Goal: Task Accomplishment & Management: Manage account settings

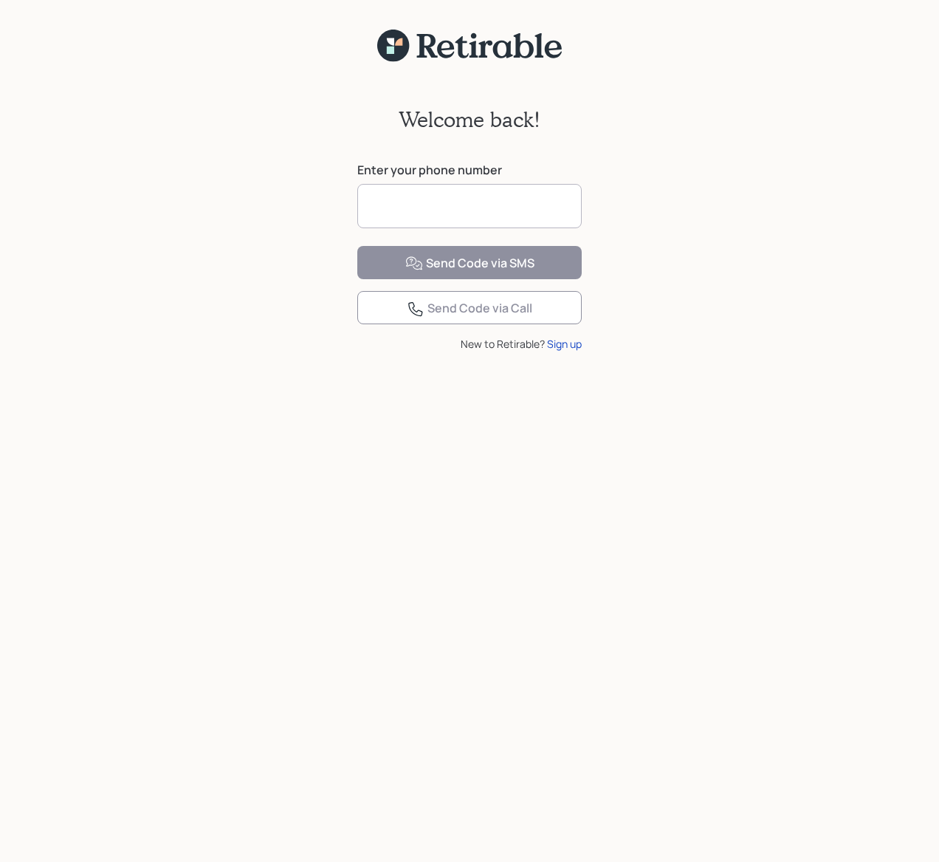
click at [483, 194] on input at bounding box center [469, 206] width 224 height 44
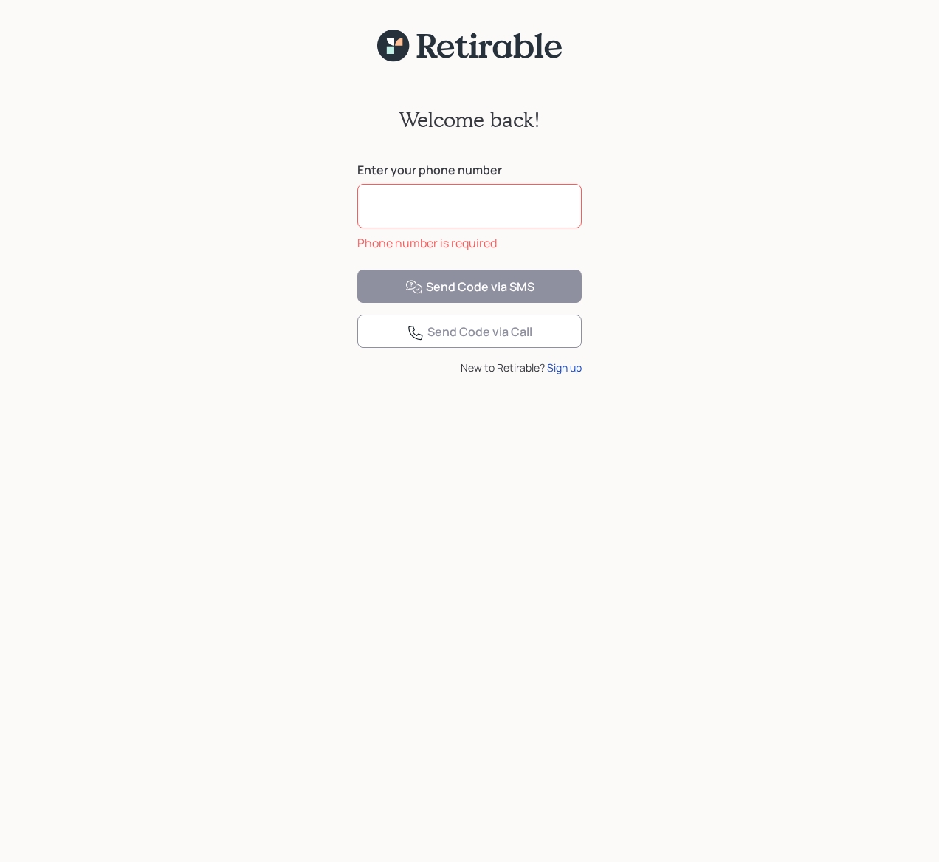
type input "**********"
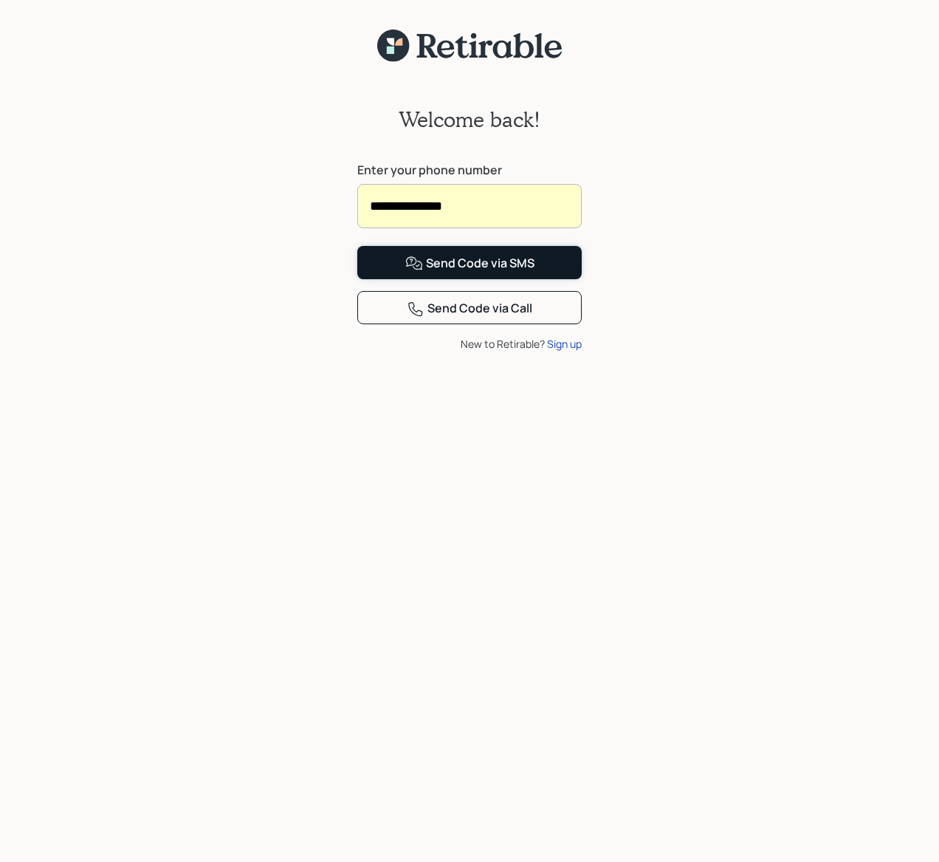
click at [499, 272] on div "Send Code via SMS" at bounding box center [469, 264] width 129 height 18
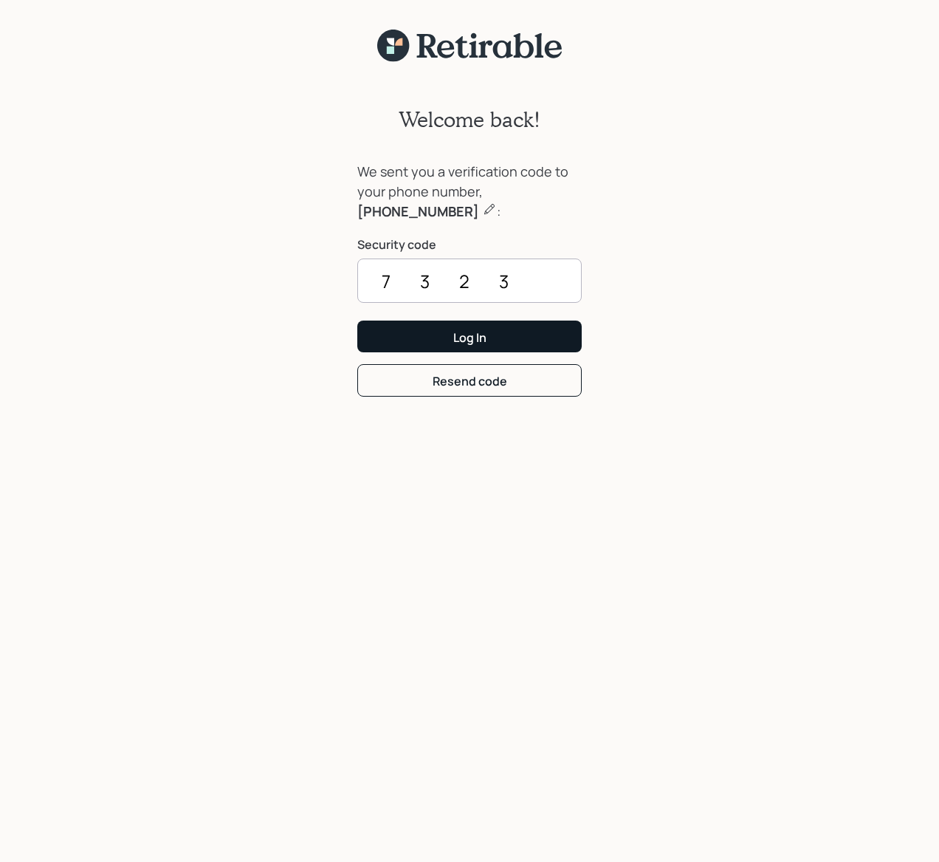
type input "7323"
click at [455, 331] on div "Log In" at bounding box center [469, 337] width 33 height 16
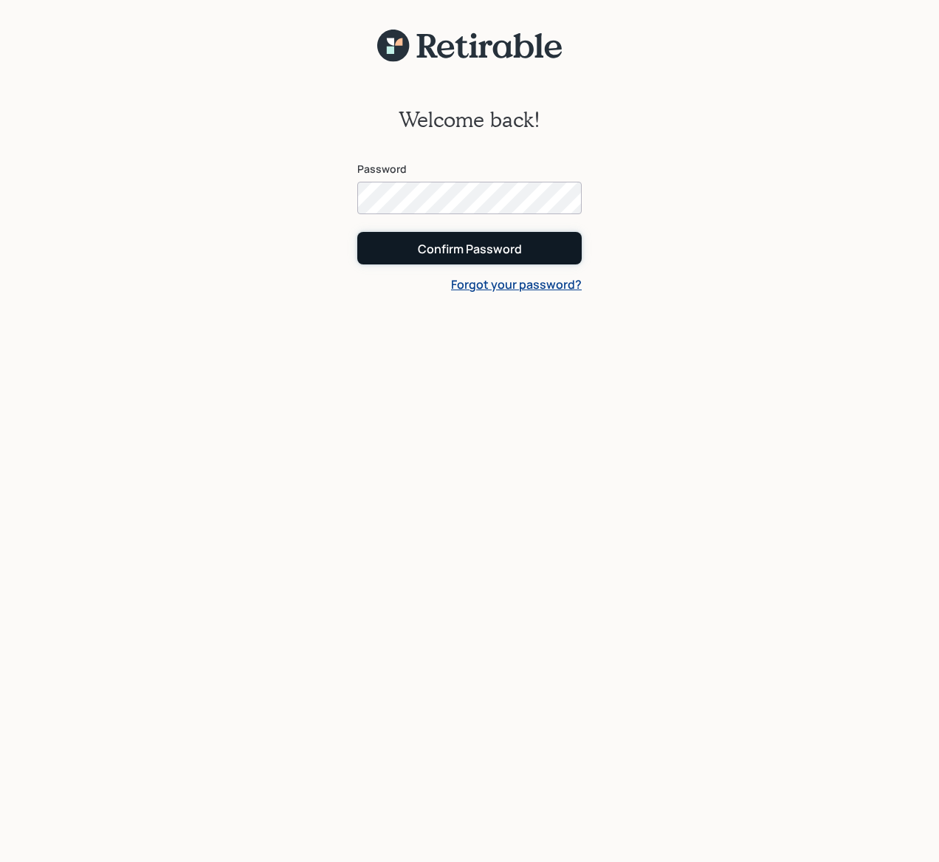
click at [481, 241] on div "Confirm Password" at bounding box center [470, 249] width 104 height 16
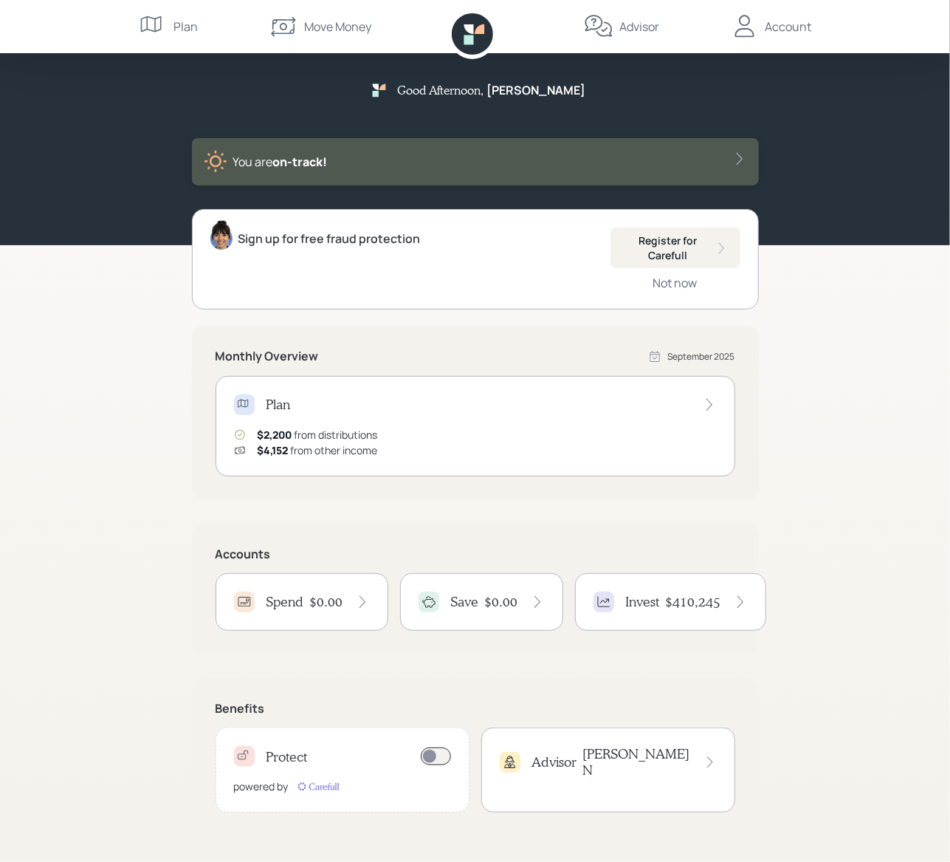
click at [337, 27] on div "Move Money" at bounding box center [337, 27] width 67 height 18
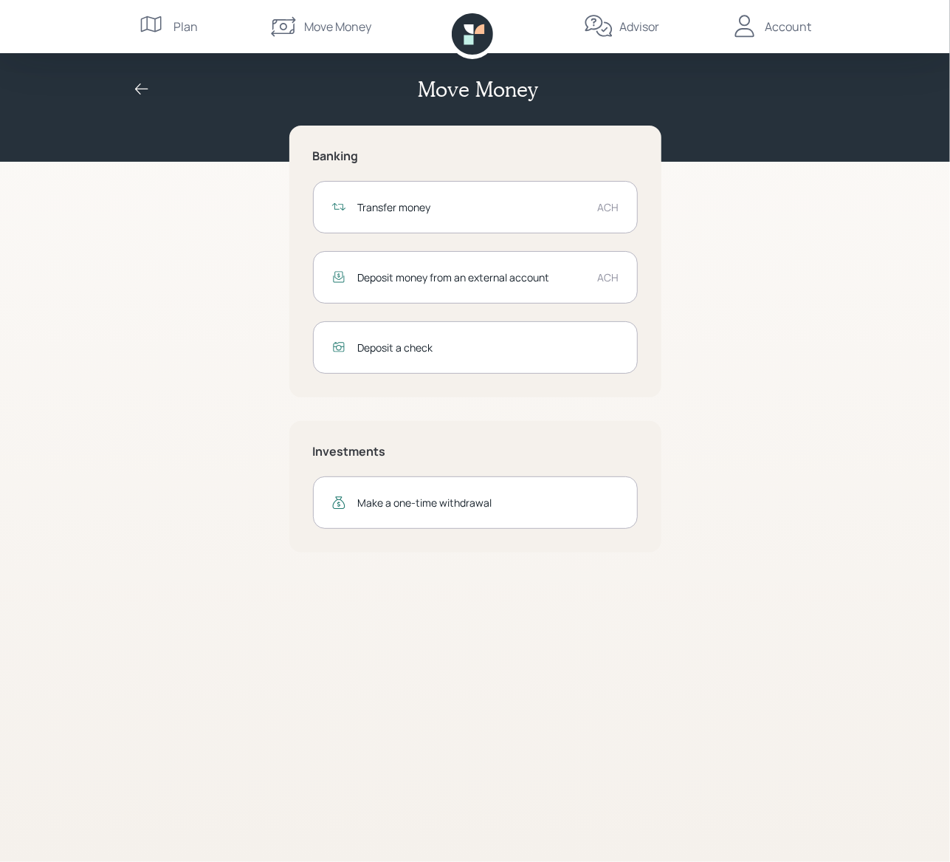
click at [395, 207] on div "Transfer money" at bounding box center [472, 207] width 228 height 16
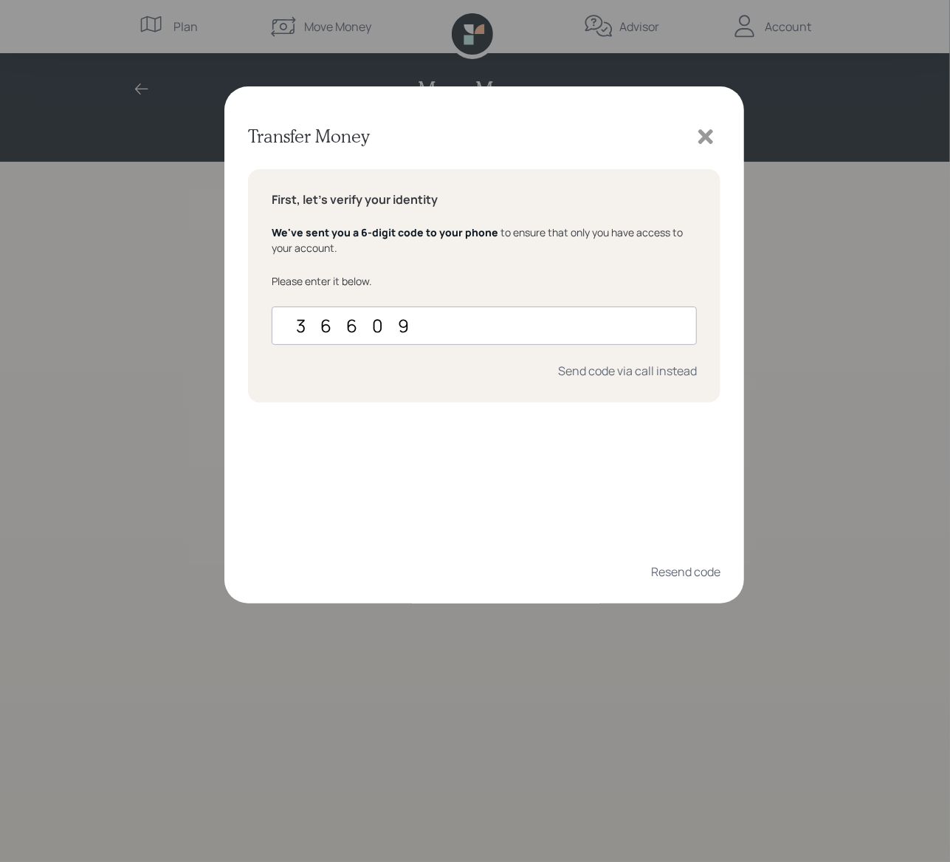
type input "366094"
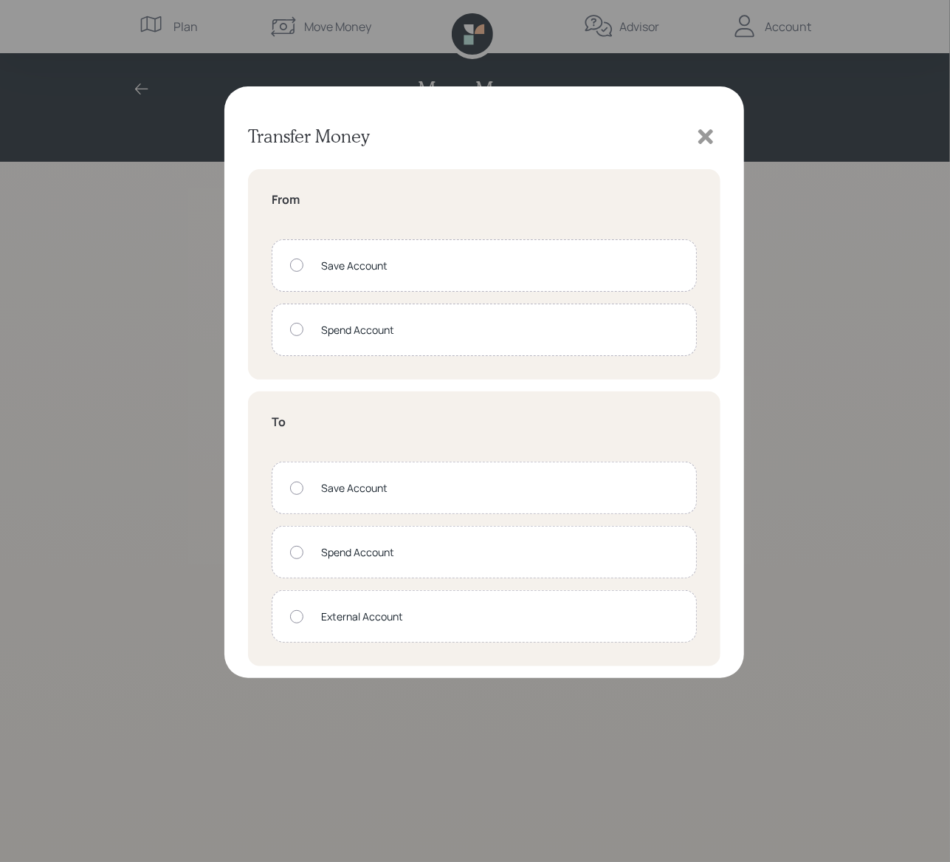
click at [705, 142] on icon at bounding box center [706, 137] width 22 height 22
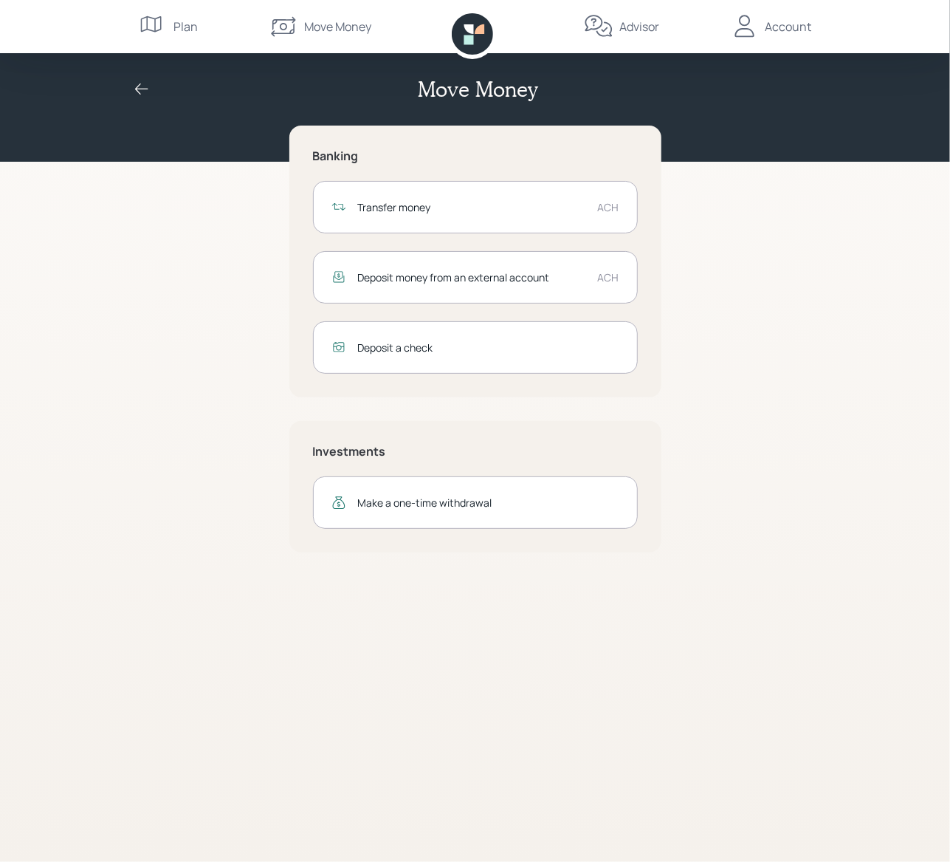
click at [179, 24] on div "Plan" at bounding box center [186, 27] width 24 height 18
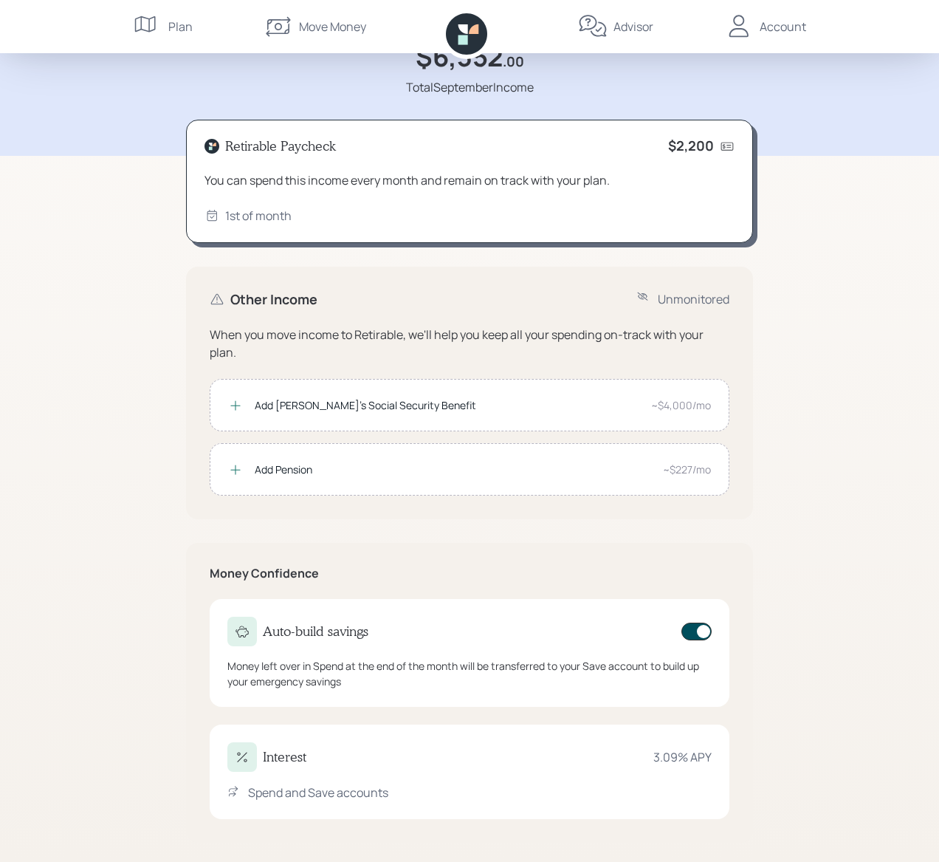
scroll to position [81, 0]
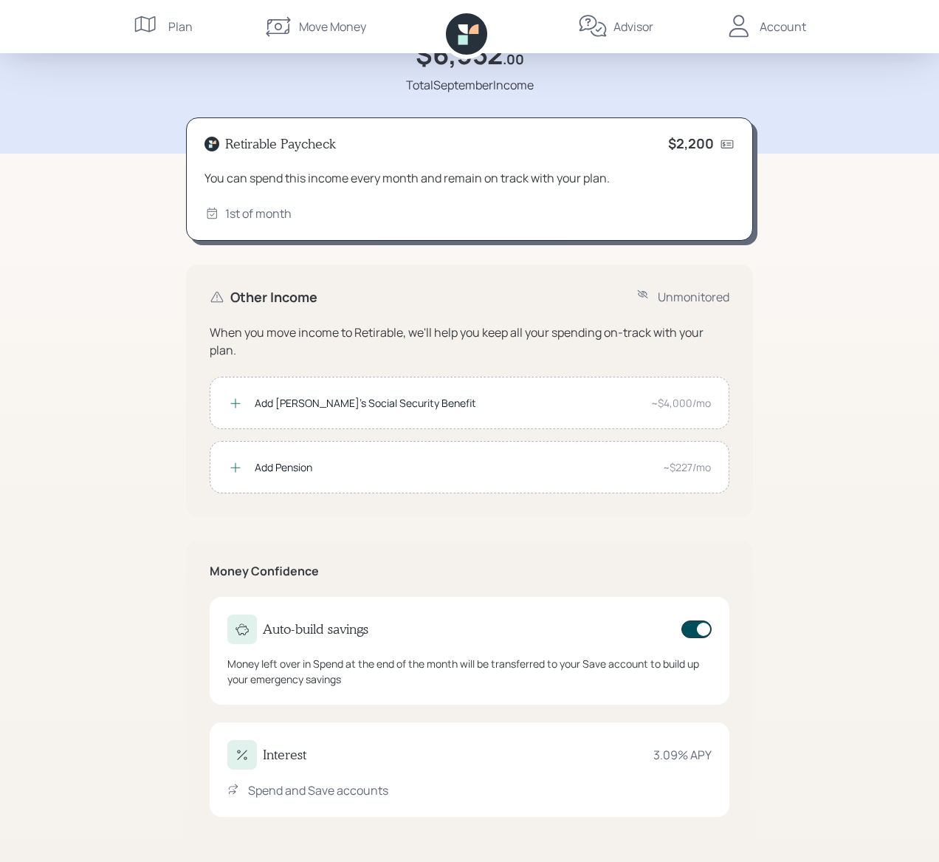
click at [780, 26] on div "Account" at bounding box center [783, 27] width 47 height 18
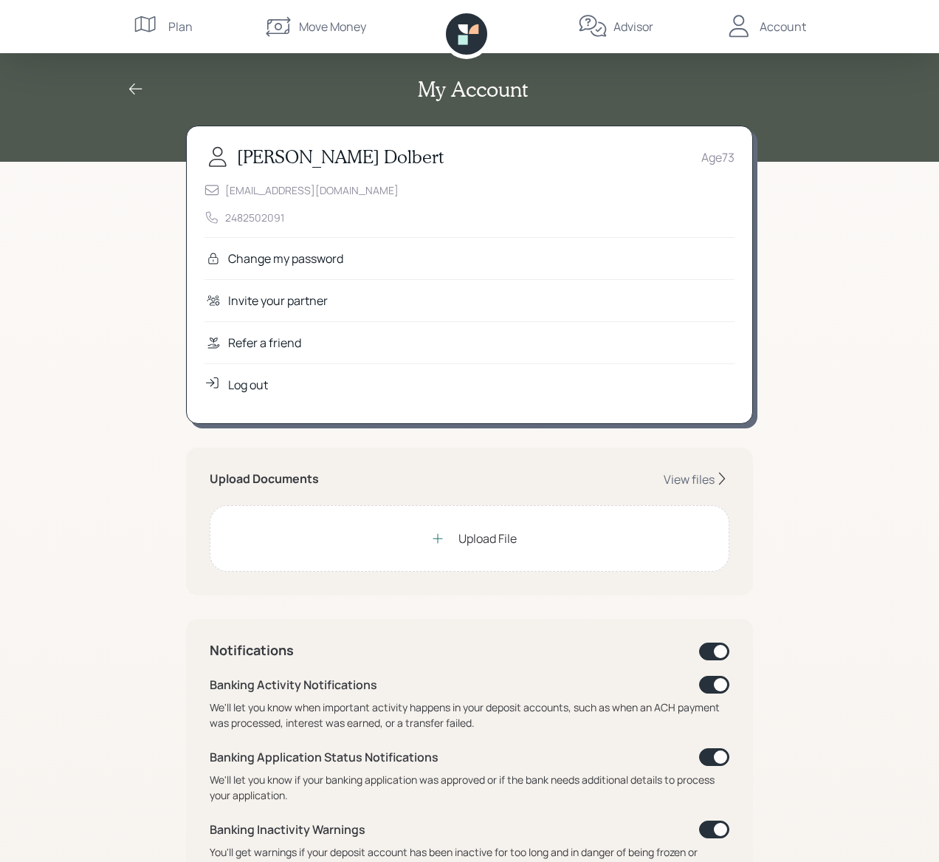
click at [330, 24] on div "Move Money" at bounding box center [332, 27] width 67 height 18
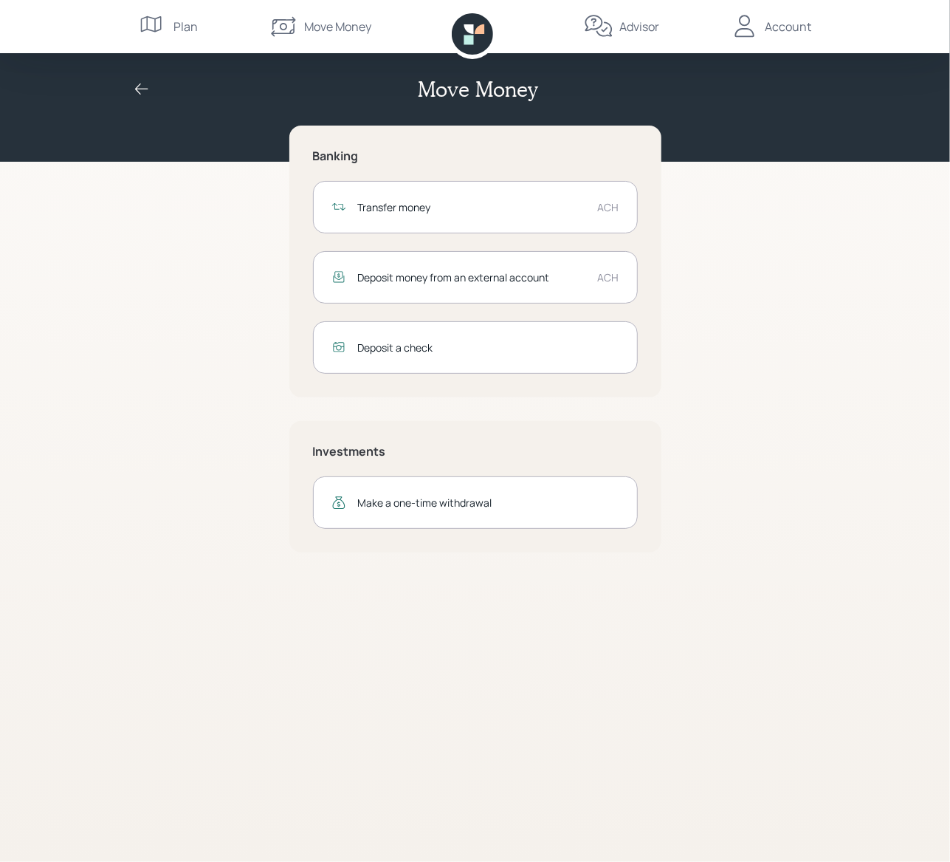
click at [484, 209] on div "Transfer money" at bounding box center [472, 207] width 228 height 16
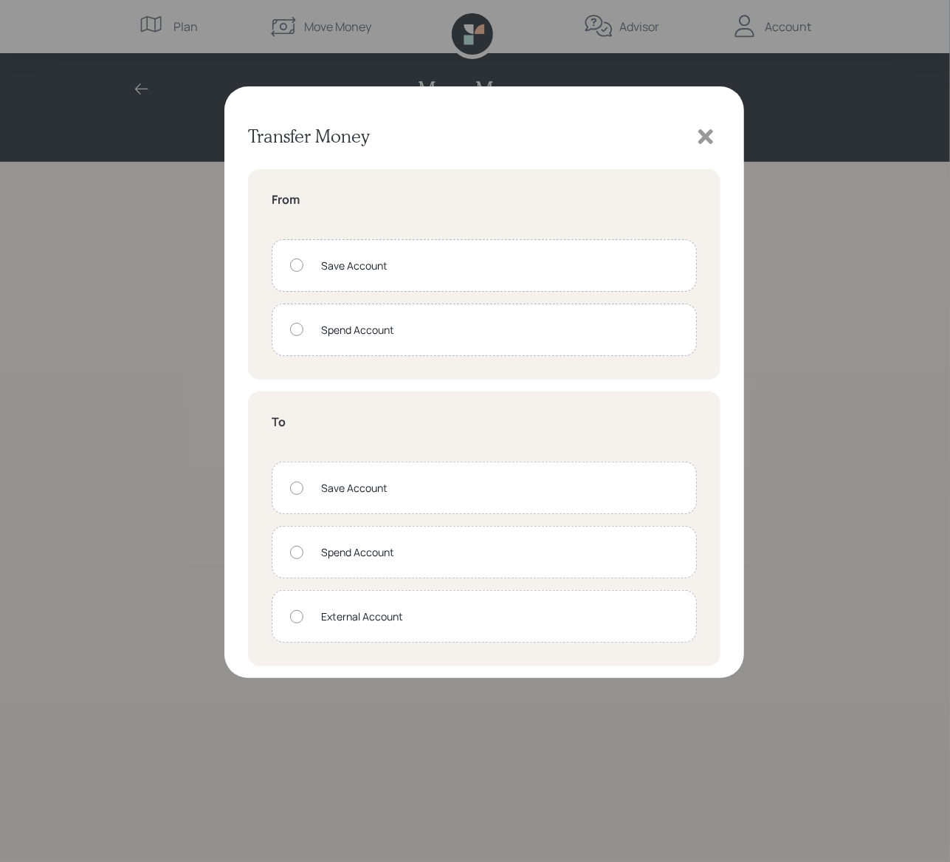
click at [295, 329] on div at bounding box center [296, 329] width 13 height 13
radio input "true"
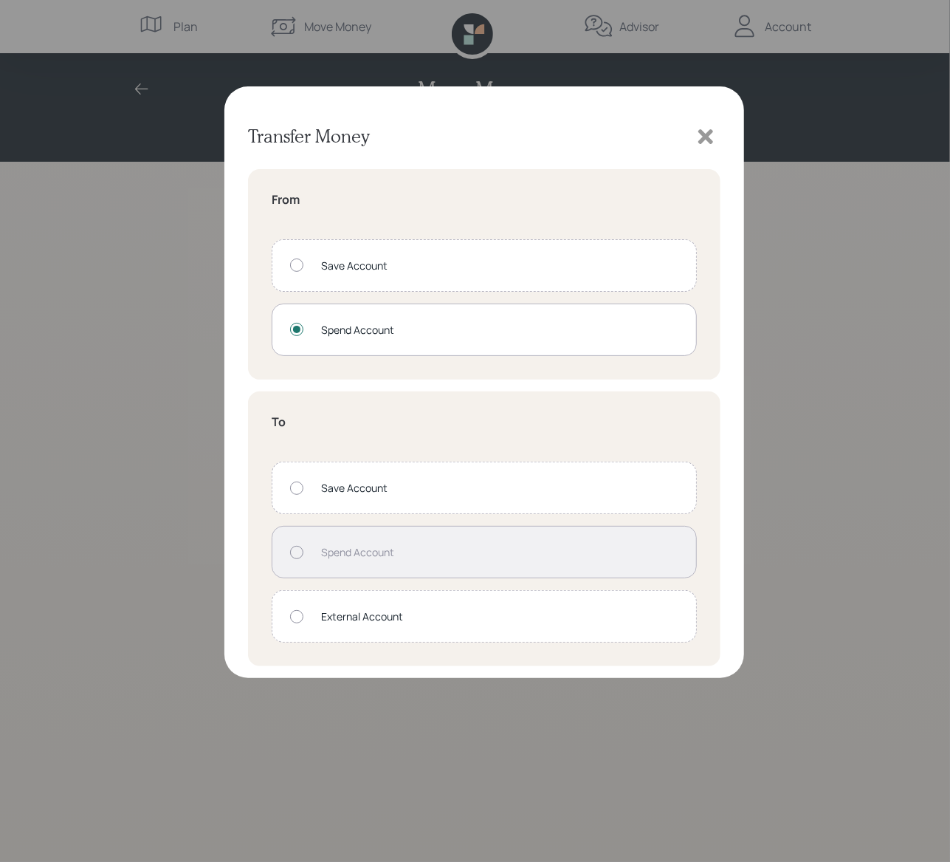
click at [299, 612] on div at bounding box center [296, 616] width 13 height 13
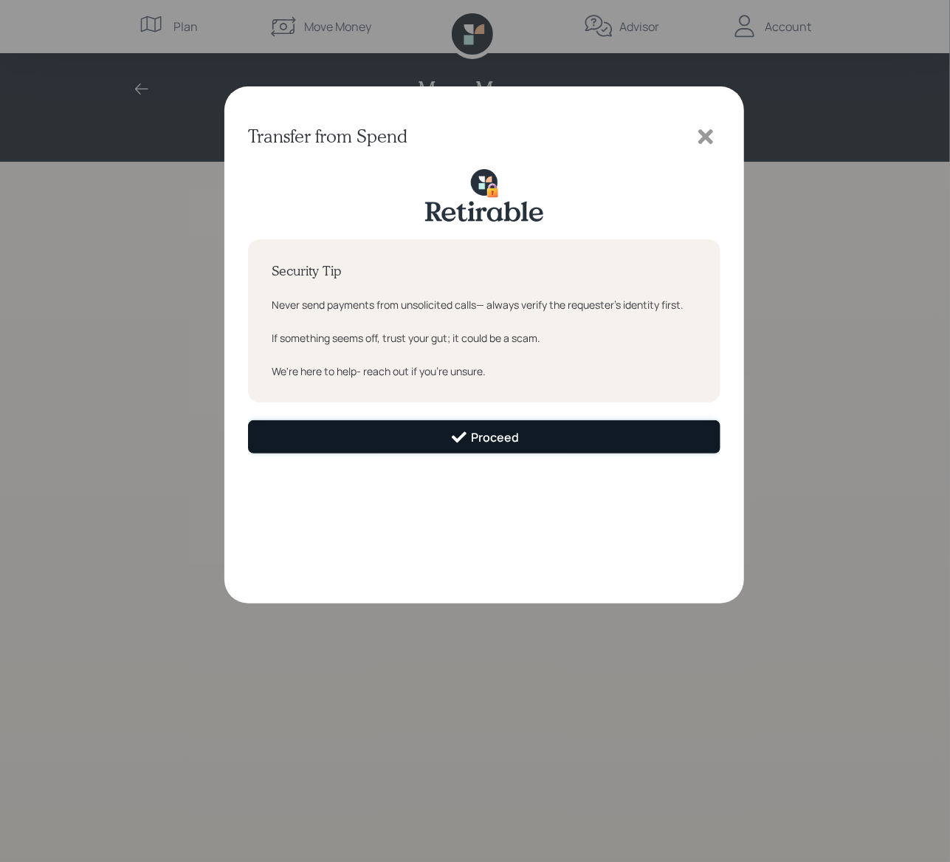
click at [514, 439] on div "Proceed" at bounding box center [484, 437] width 69 height 18
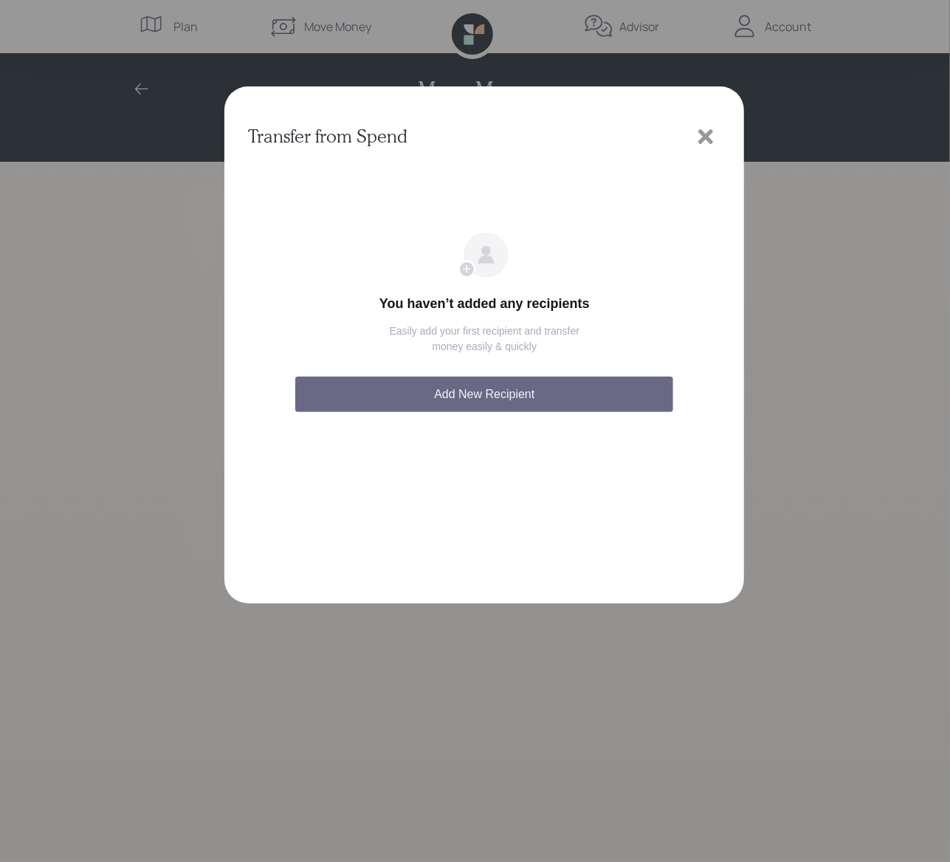
click at [499, 395] on button "Add New Recipient" at bounding box center [484, 394] width 378 height 35
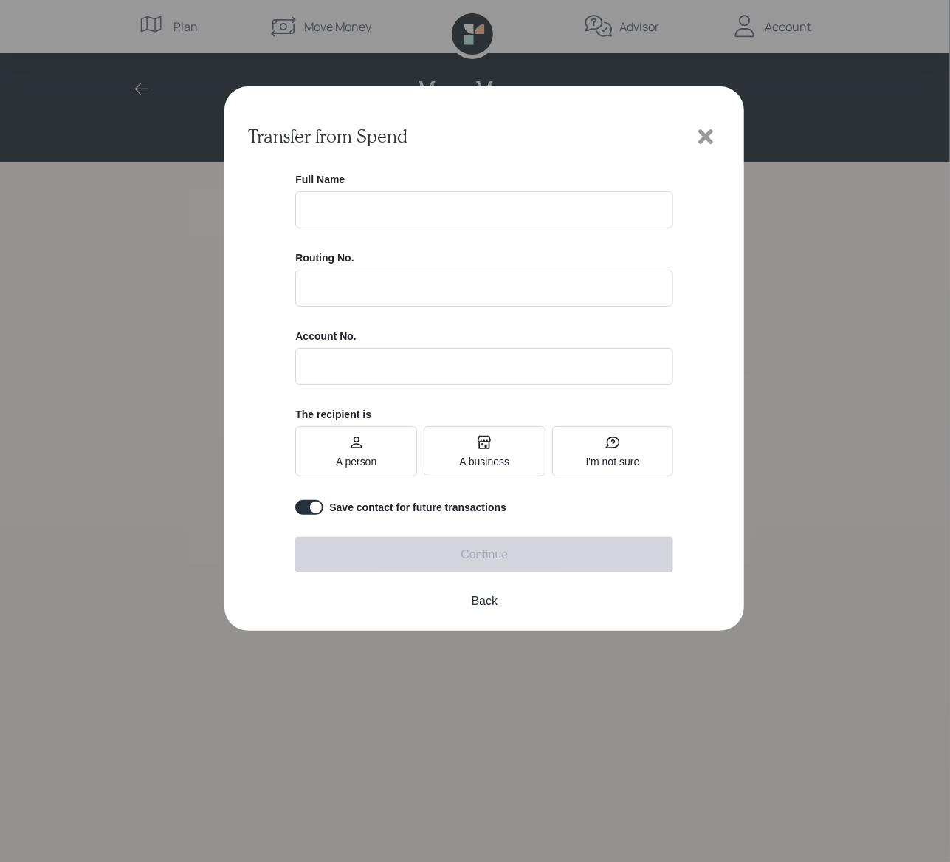
click at [701, 128] on icon at bounding box center [706, 137] width 22 height 22
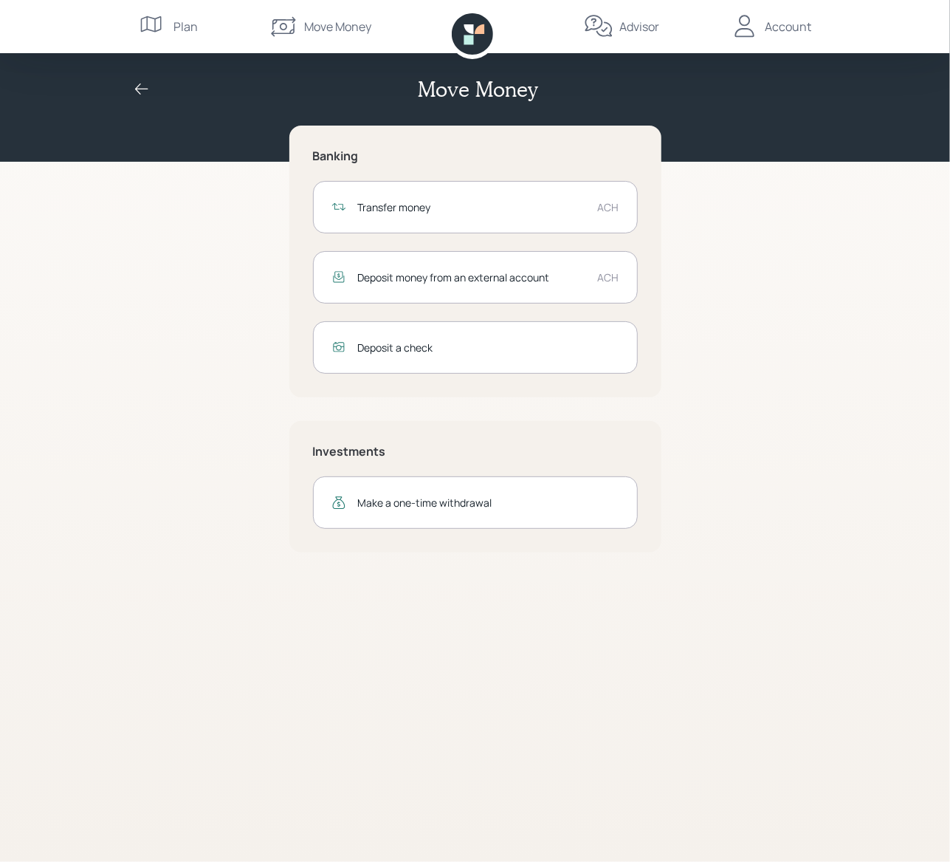
click at [142, 90] on icon at bounding box center [142, 89] width 18 height 18
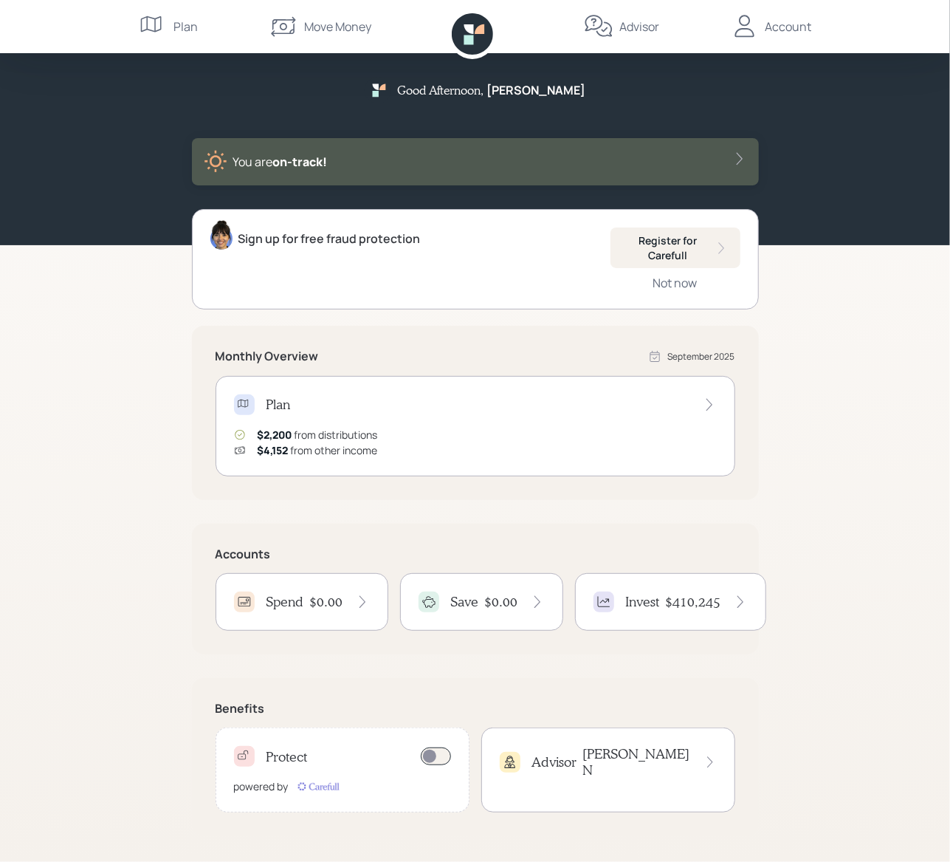
click at [293, 600] on h4 "Spend" at bounding box center [286, 602] width 38 height 16
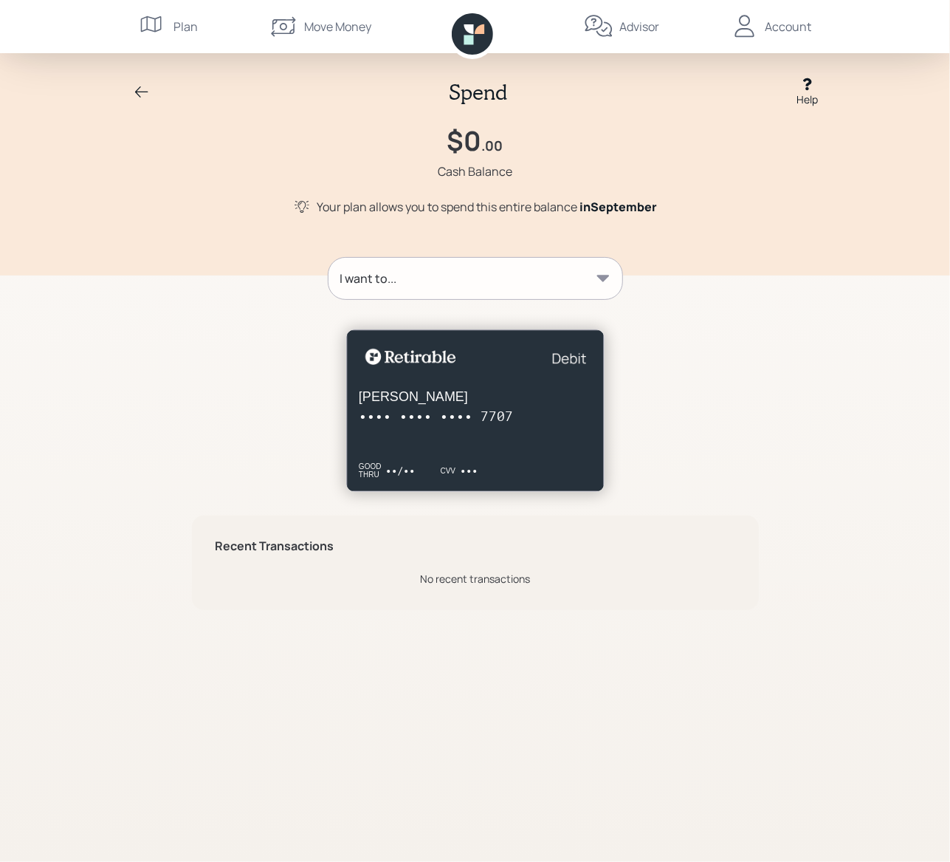
click at [794, 26] on div "Account" at bounding box center [789, 27] width 47 height 18
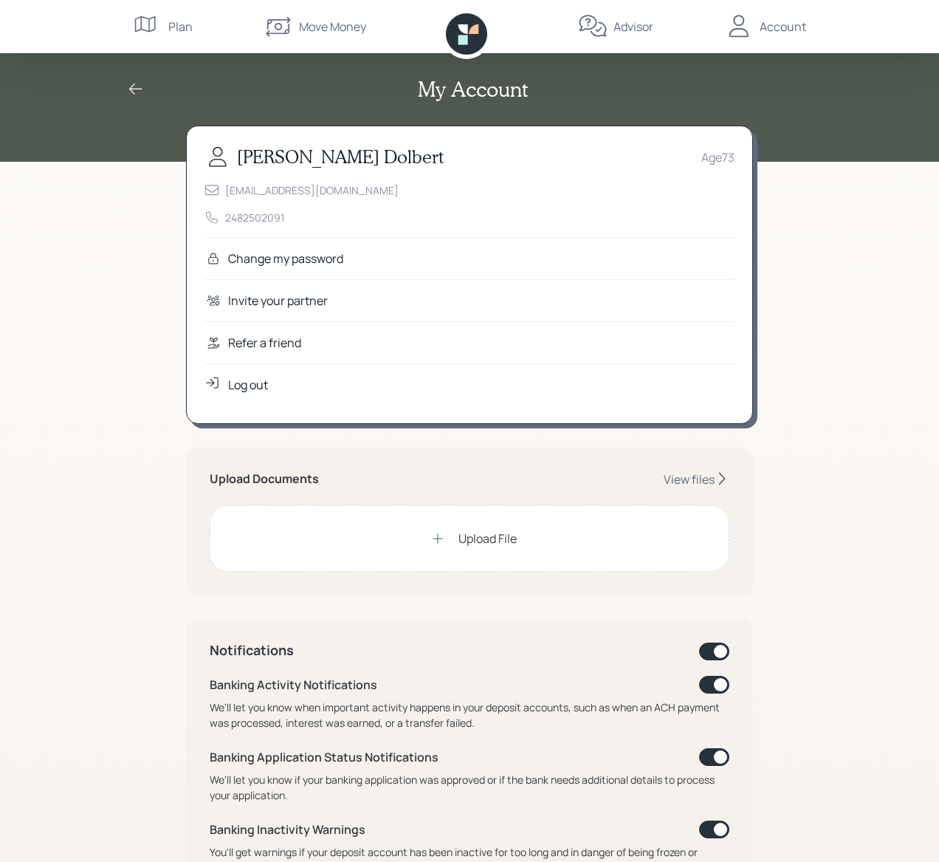
click at [247, 382] on div "Log out" at bounding box center [248, 385] width 40 height 18
